Goal: Information Seeking & Learning: Learn about a topic

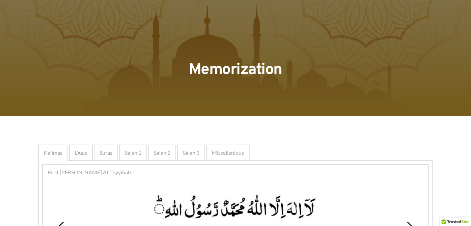
click at [194, 111] on div at bounding box center [235, 58] width 471 height 116
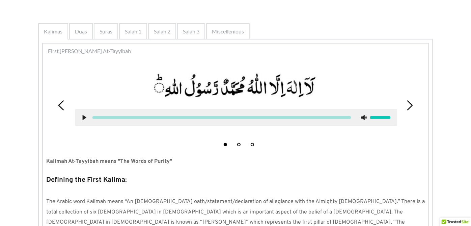
scroll to position [125, 0]
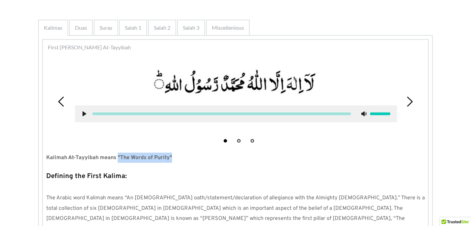
drag, startPoint x: 171, startPoint y: 154, endPoint x: 118, endPoint y: 151, distance: 53.7
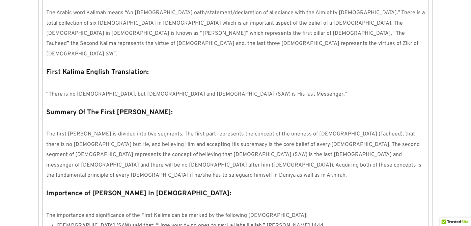
scroll to position [312, 0]
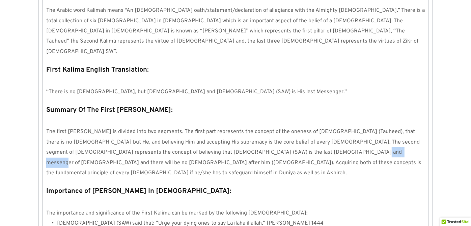
drag, startPoint x: 323, startPoint y: 130, endPoint x: 295, endPoint y: 128, distance: 27.4
click at [295, 128] on span "The first [PERSON_NAME] is divided into two segments. The first part represents…" at bounding box center [234, 152] width 376 height 48
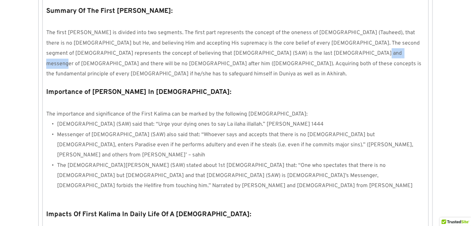
scroll to position [412, 0]
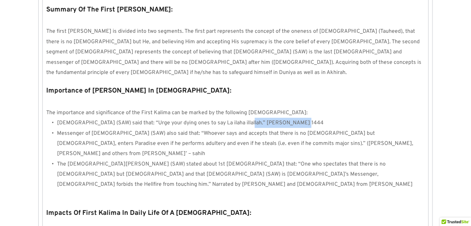
drag, startPoint x: 294, startPoint y: 88, endPoint x: 240, endPoint y: 87, distance: 53.3
click at [240, 118] on li "[DEMOGRAPHIC_DATA] (SAW) said that: “Urge your dying ones to say La ilaha illal…" at bounding box center [240, 123] width 367 height 10
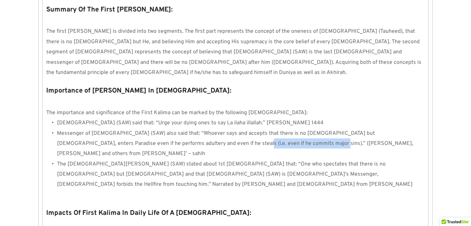
drag, startPoint x: 170, startPoint y: 110, endPoint x: 248, endPoint y: 109, distance: 78.2
click at [248, 130] on span "Messenger of [DEMOGRAPHIC_DATA] (SAW) also said that: “Whoever says and accepts…" at bounding box center [235, 143] width 357 height 27
click at [309, 159] on li "The [DEMOGRAPHIC_DATA][PERSON_NAME] (SAW) stated about 1st [DEMOGRAPHIC_DATA] t…" at bounding box center [240, 174] width 367 height 31
click at [178, 130] on span "Messenger of [DEMOGRAPHIC_DATA] (SAW) also said that: “Whoever says and accepts…" at bounding box center [235, 143] width 357 height 27
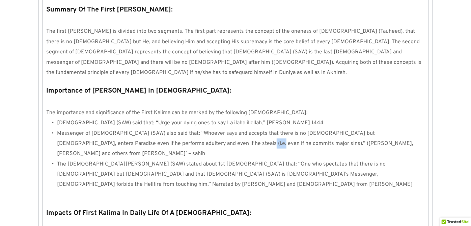
click at [205, 130] on span "Messenger of [DEMOGRAPHIC_DATA] (SAW) also said that: “Whoever says and accepts…" at bounding box center [235, 143] width 357 height 27
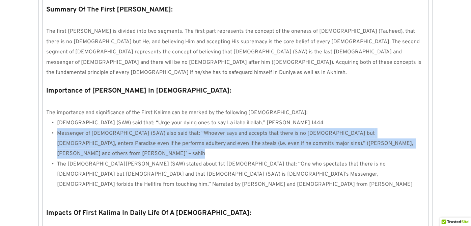
click at [242, 128] on li "Messenger of [DEMOGRAPHIC_DATA] (SAW) also said that: “Whoever says and accepts…" at bounding box center [240, 143] width 367 height 31
click at [313, 128] on li "Messenger of [DEMOGRAPHIC_DATA] (SAW) also said that: “Whoever says and accepts…" at bounding box center [240, 143] width 367 height 31
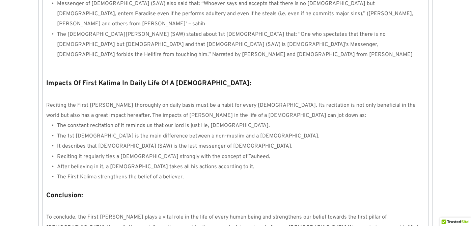
scroll to position [543, 0]
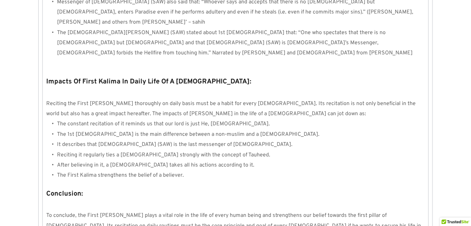
click at [253, 187] on p "Conclusion:" at bounding box center [235, 193] width 378 height 13
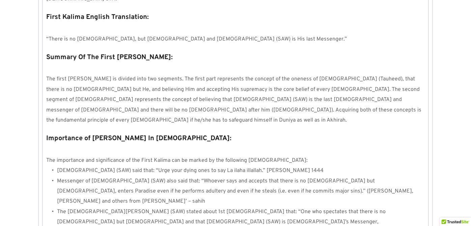
scroll to position [350, 0]
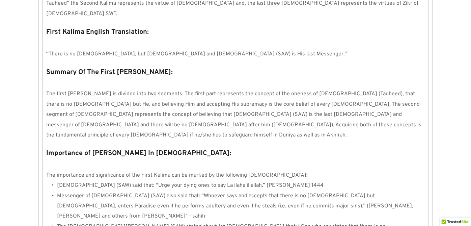
click at [127, 51] on span "“There is no [DEMOGRAPHIC_DATA], but [DEMOGRAPHIC_DATA] and [DEMOGRAPHIC_DATA] …" at bounding box center [196, 54] width 300 height 7
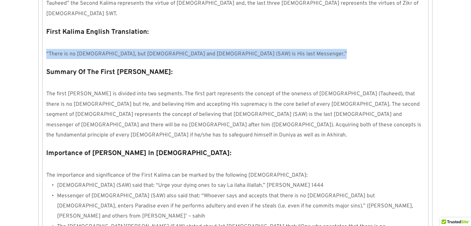
click at [233, 49] on p "“There is no [DEMOGRAPHIC_DATA], but [DEMOGRAPHIC_DATA] and [DEMOGRAPHIC_DATA] …" at bounding box center [235, 54] width 378 height 10
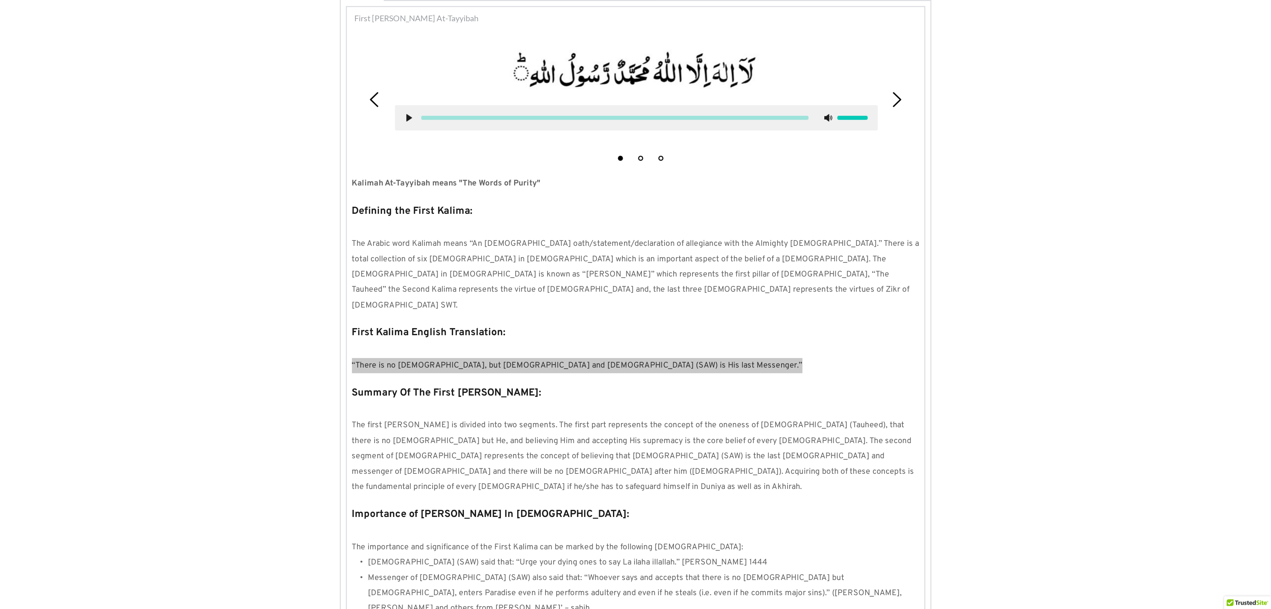
scroll to position [160, 0]
